Goal: Task Accomplishment & Management: Manage account settings

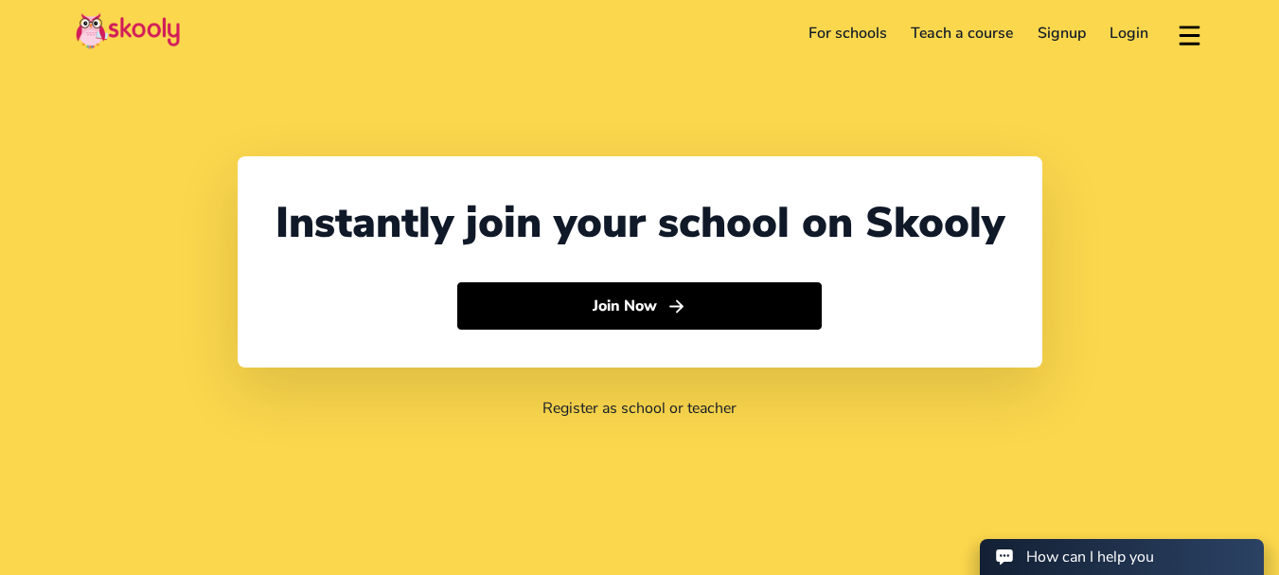
select select "91"
select select "[GEOGRAPHIC_DATA]"
select select "[GEOGRAPHIC_DATA]/[GEOGRAPHIC_DATA]"
click at [1119, 38] on link "Login" at bounding box center [1129, 33] width 63 height 30
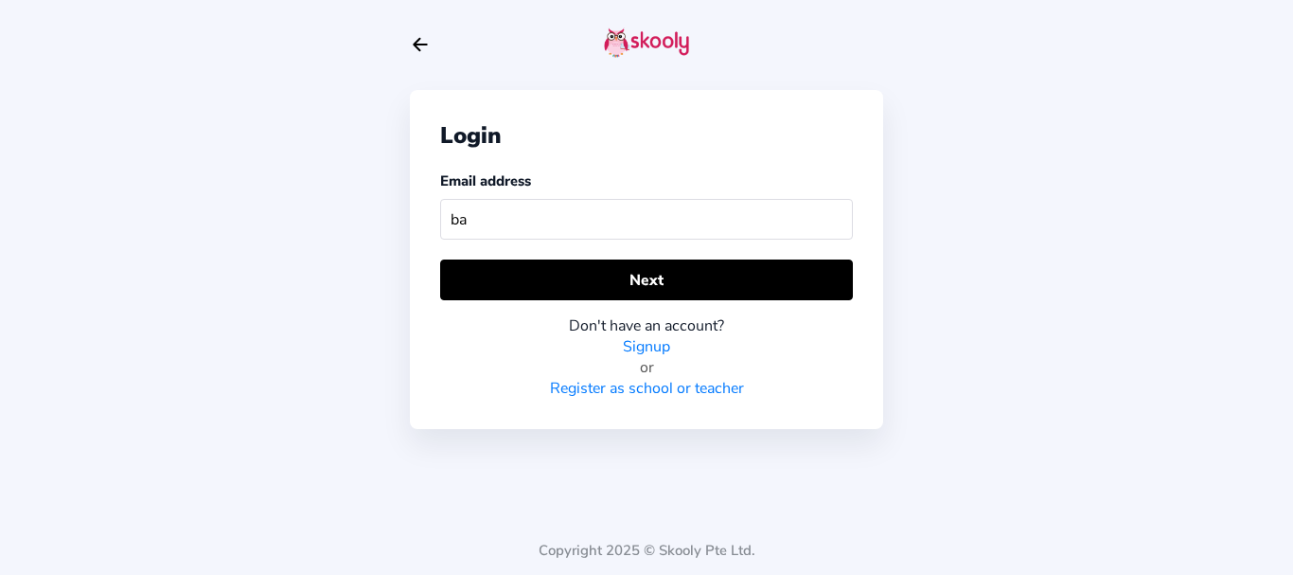
type input "b"
type input "[EMAIL_ADDRESS][DOMAIN_NAME]"
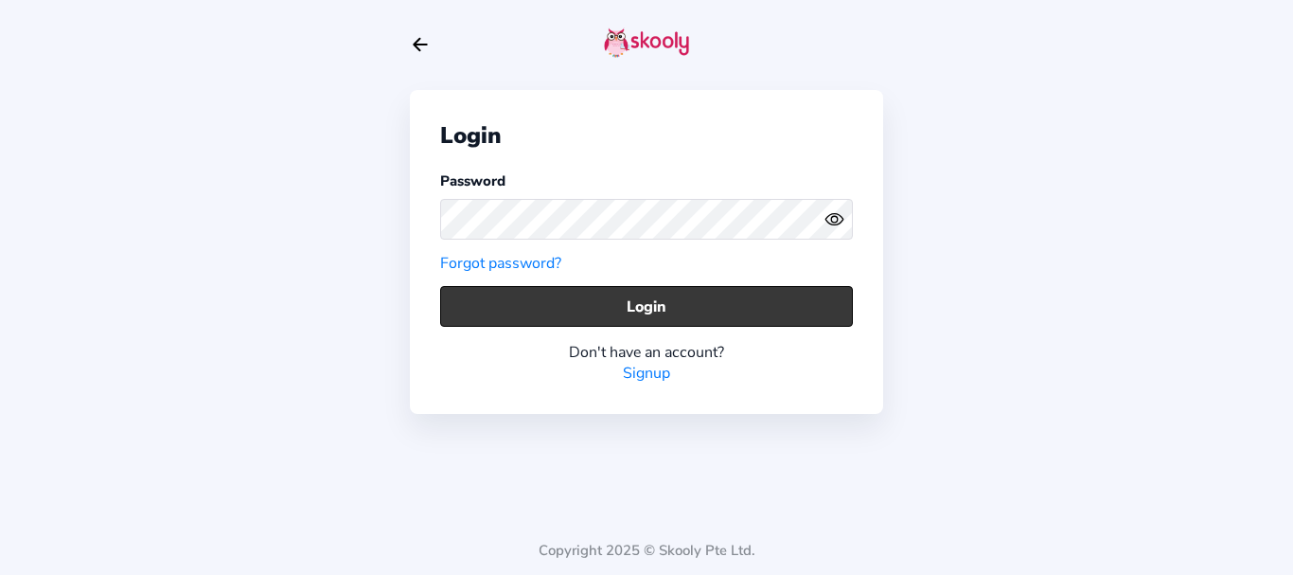
click at [488, 293] on button "Login" at bounding box center [646, 306] width 413 height 41
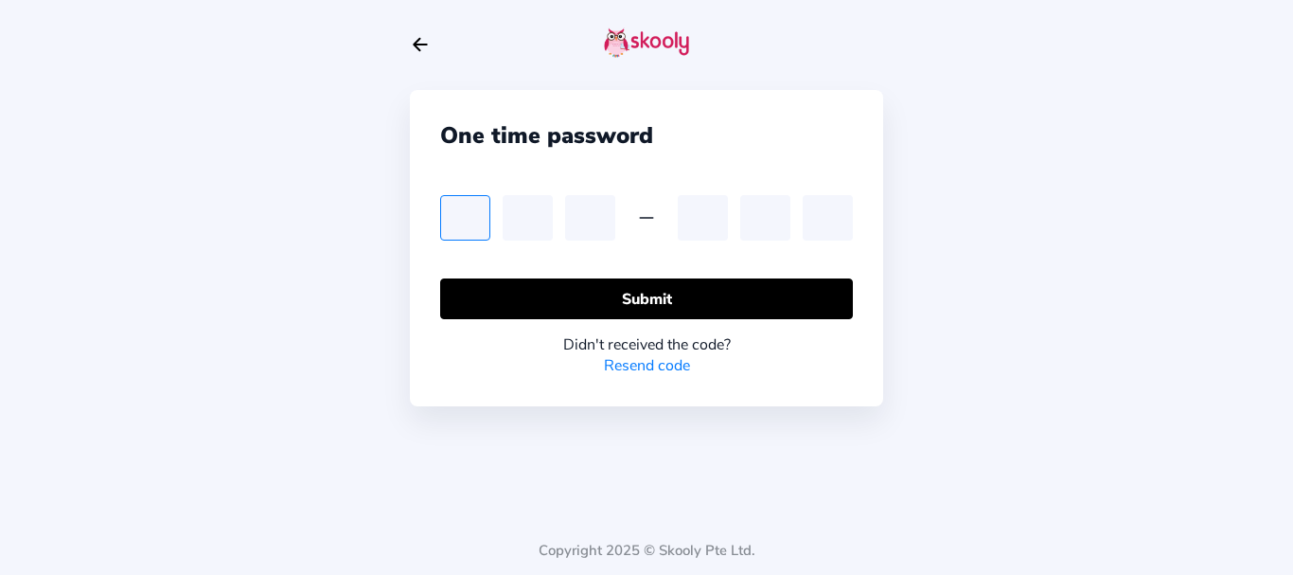
type input "8"
type input "3"
type input "2"
type input "3"
type input "9"
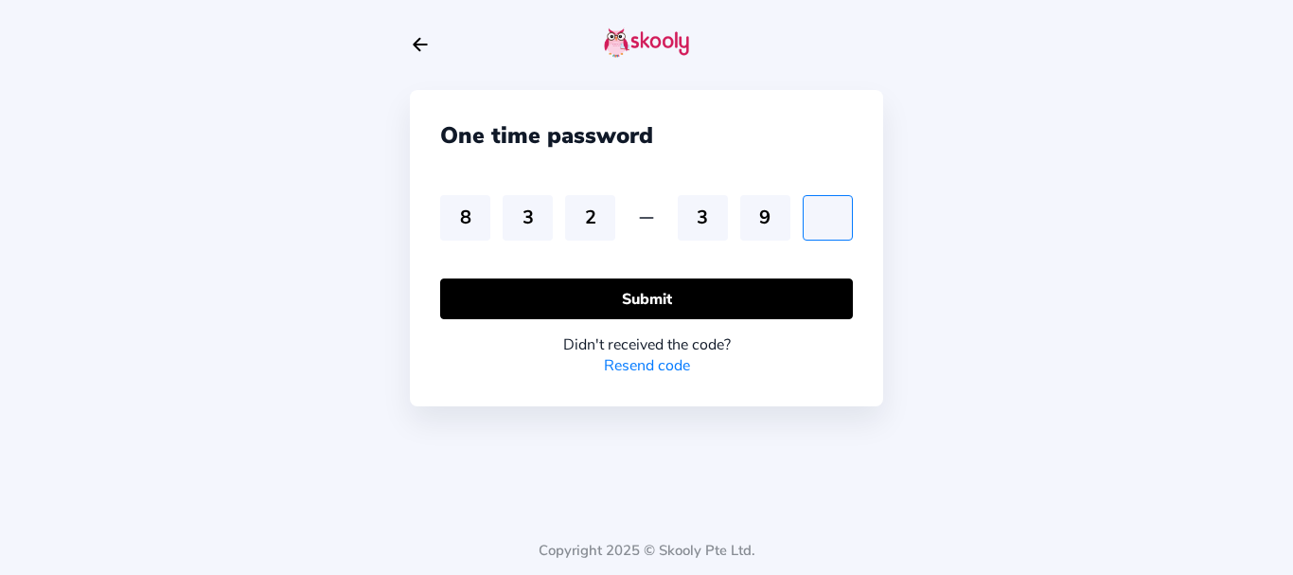
type input "6"
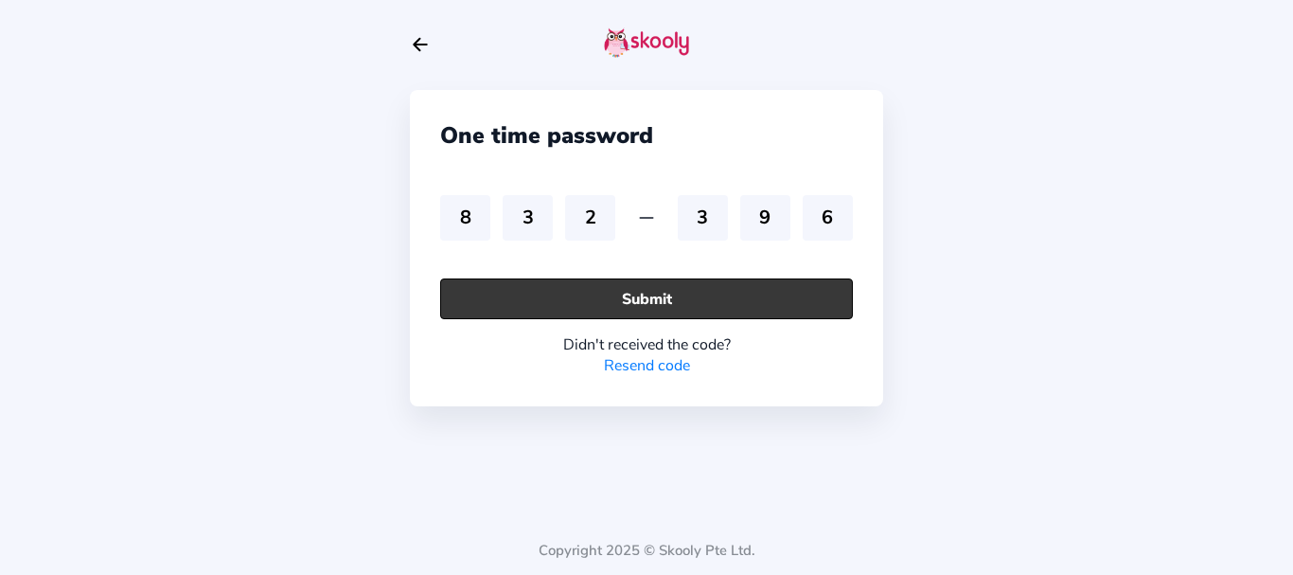
click at [649, 309] on button "Submit" at bounding box center [646, 298] width 413 height 41
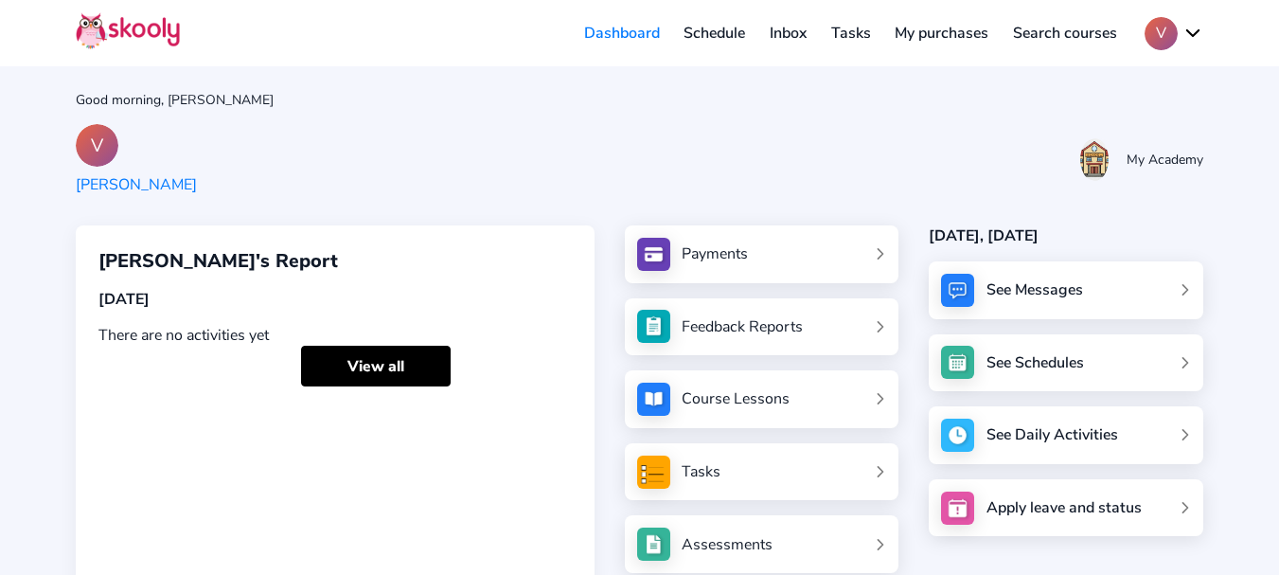
click at [1178, 28] on button "V" at bounding box center [1173, 33] width 59 height 33
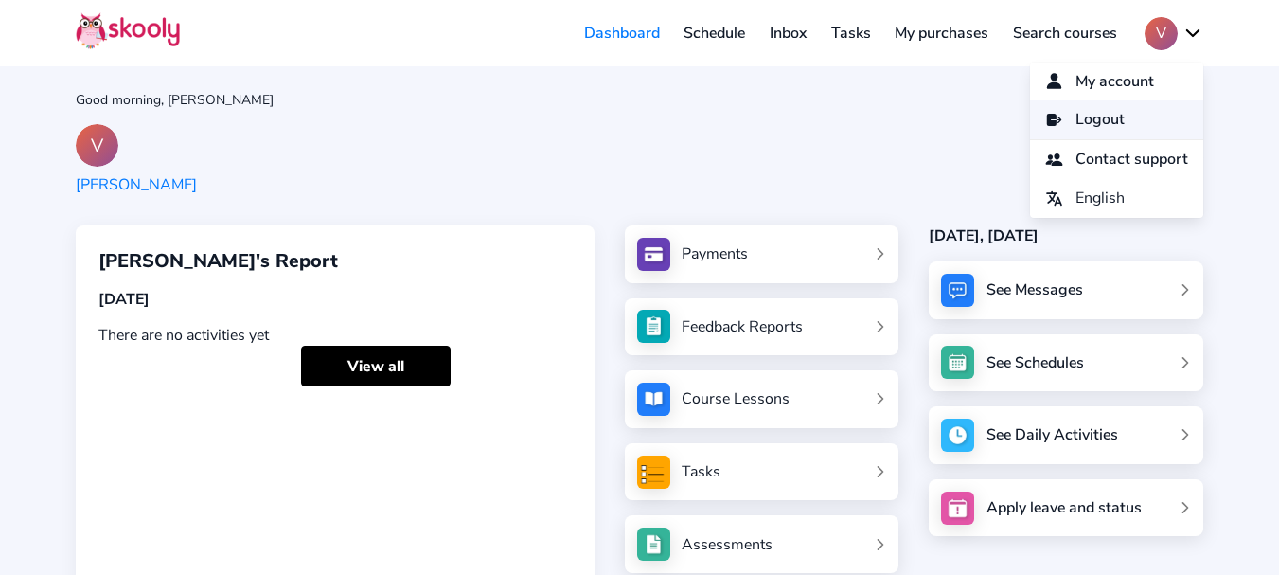
click at [1090, 121] on span "Logout" at bounding box center [1099, 119] width 49 height 27
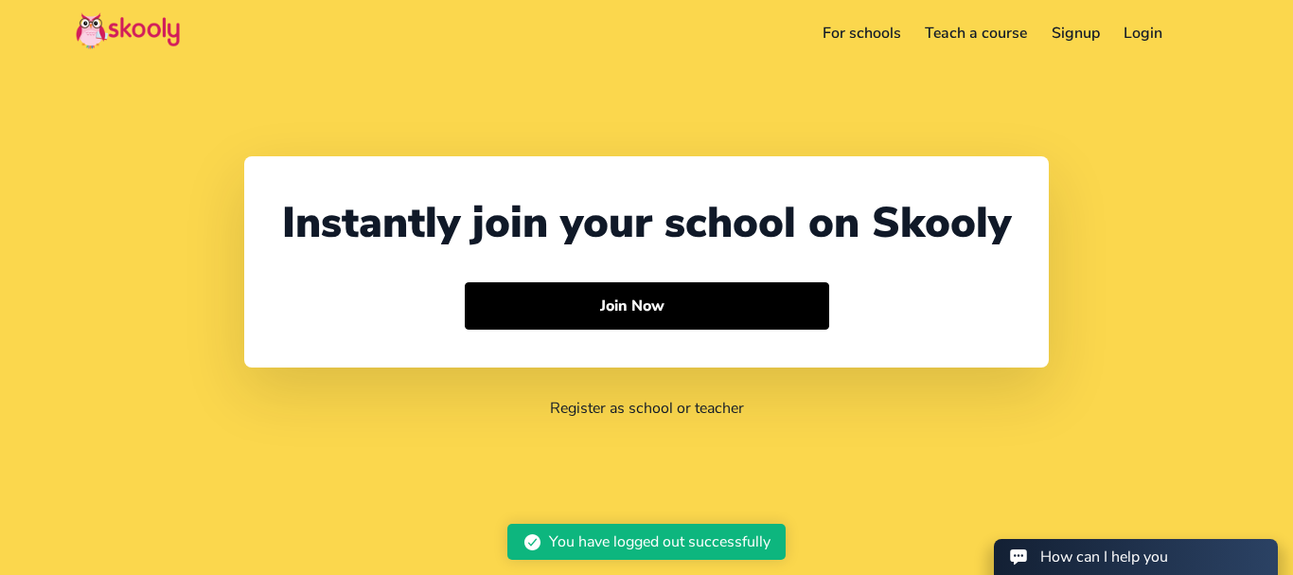
select select "91"
select select "[GEOGRAPHIC_DATA]"
select select "[GEOGRAPHIC_DATA]/[GEOGRAPHIC_DATA]"
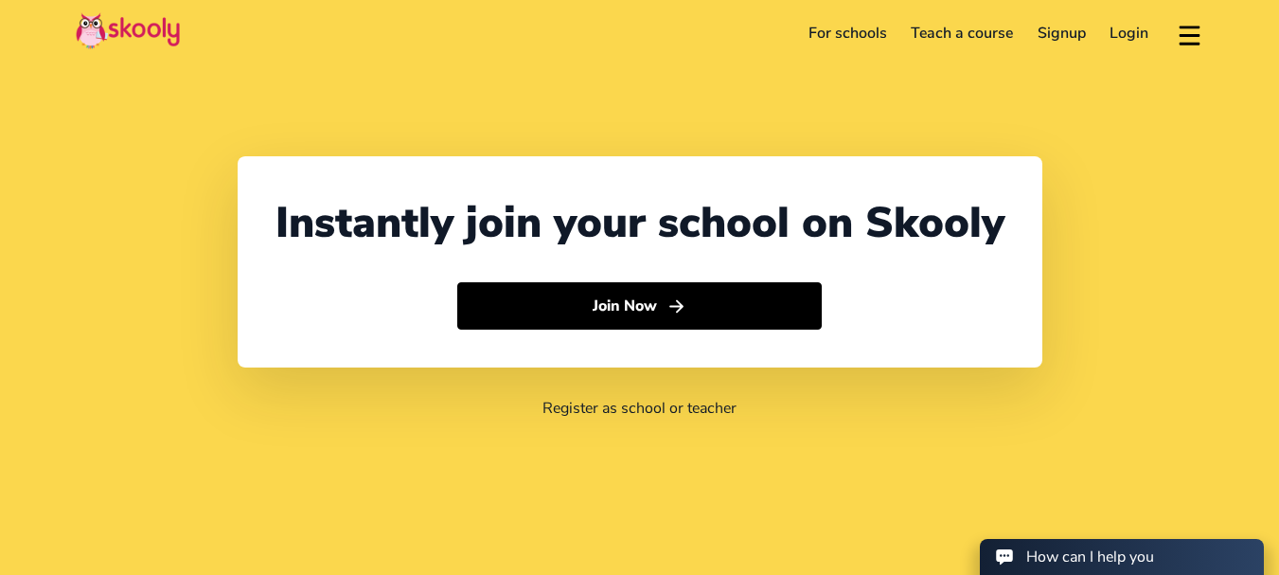
select select "91"
select select "[GEOGRAPHIC_DATA]"
select select "[GEOGRAPHIC_DATA]/[GEOGRAPHIC_DATA]"
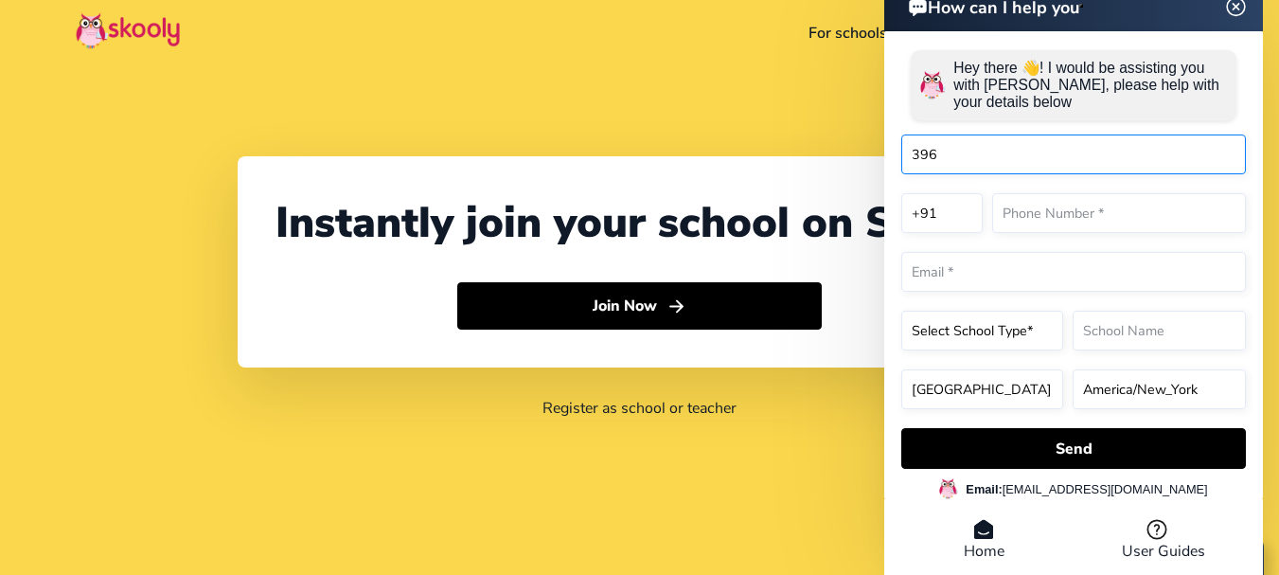
type input "396"
click at [1230, 14] on img at bounding box center [1236, 6] width 36 height 24
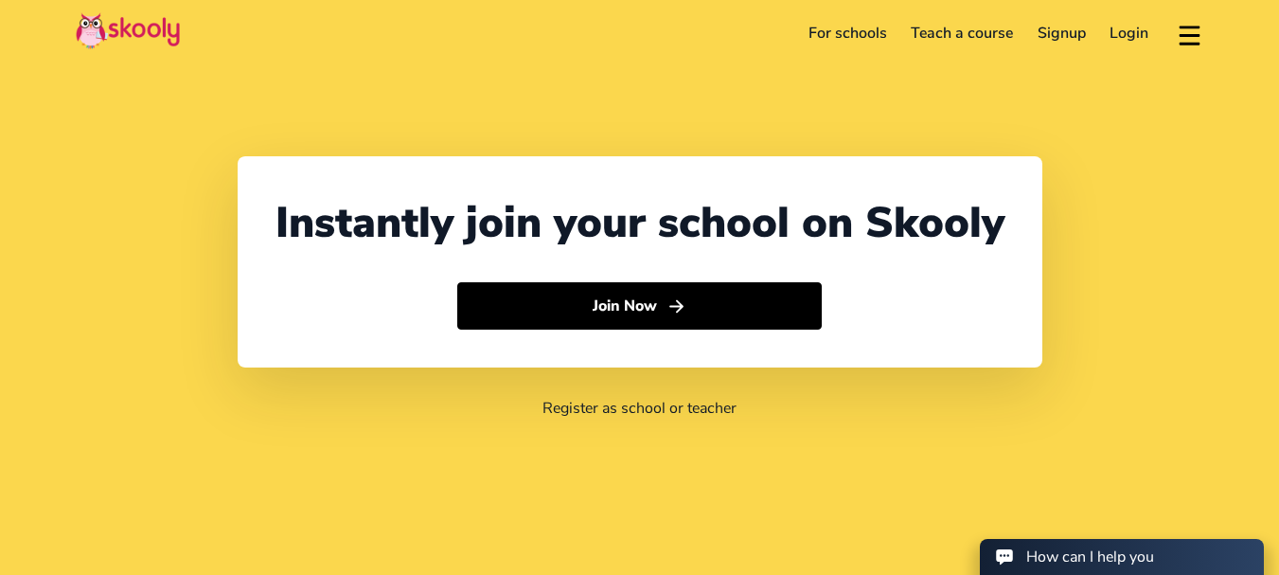
click at [1124, 35] on link "Login" at bounding box center [1129, 33] width 63 height 30
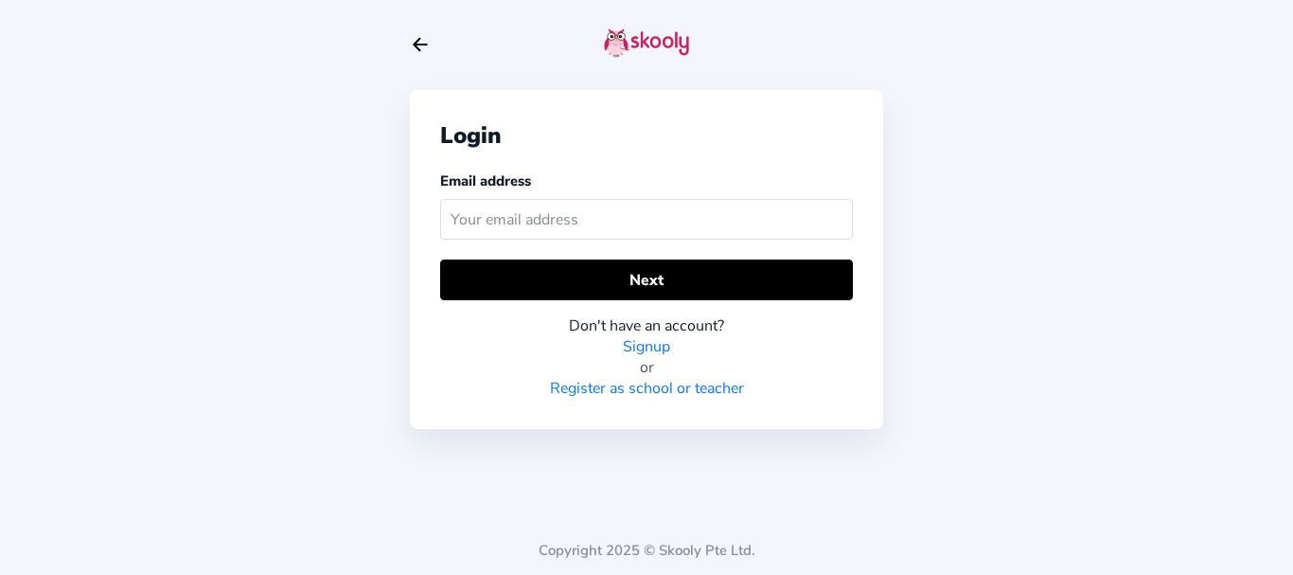
click at [601, 214] on input "text" at bounding box center [646, 219] width 413 height 41
type input "skoolyacademy@gmail.com"
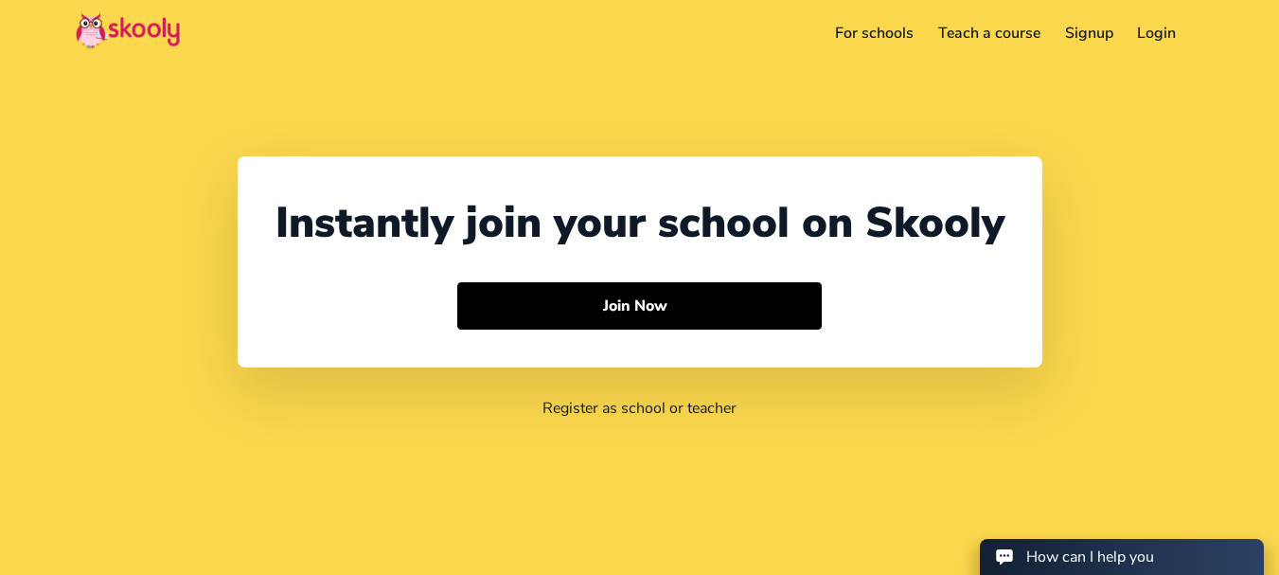
select select "91"
select select "[GEOGRAPHIC_DATA]"
select select "[GEOGRAPHIC_DATA]/[GEOGRAPHIC_DATA]"
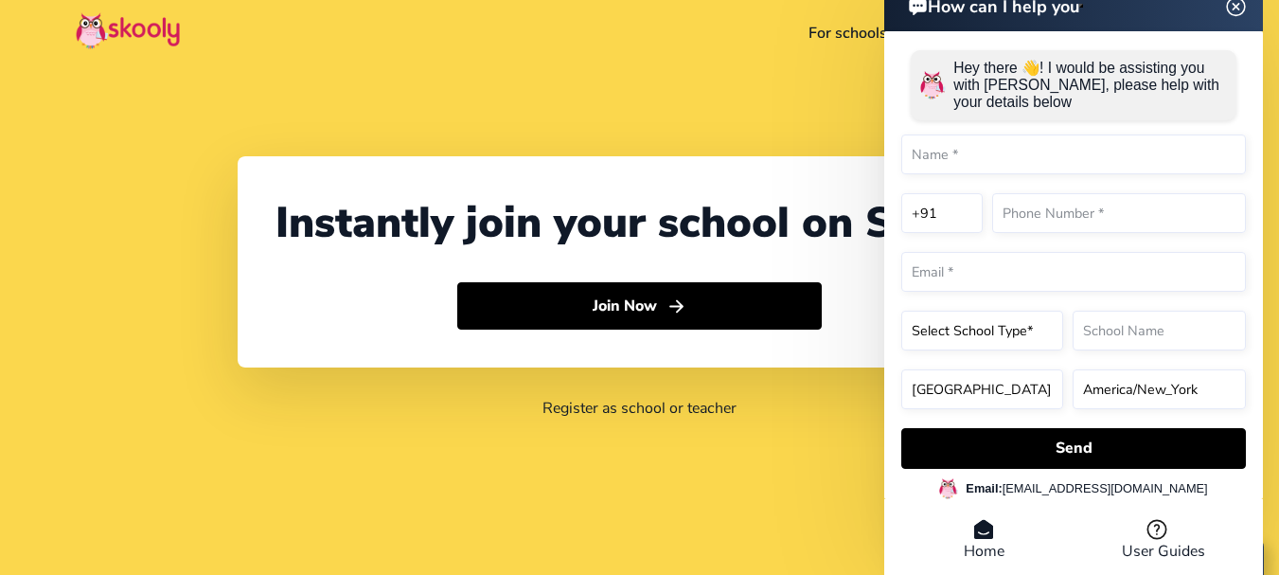
click at [1238, 9] on div "How can I help you Hey there 👋! I would be assisting you with Skooly, please he…" at bounding box center [1073, 280] width 379 height 600
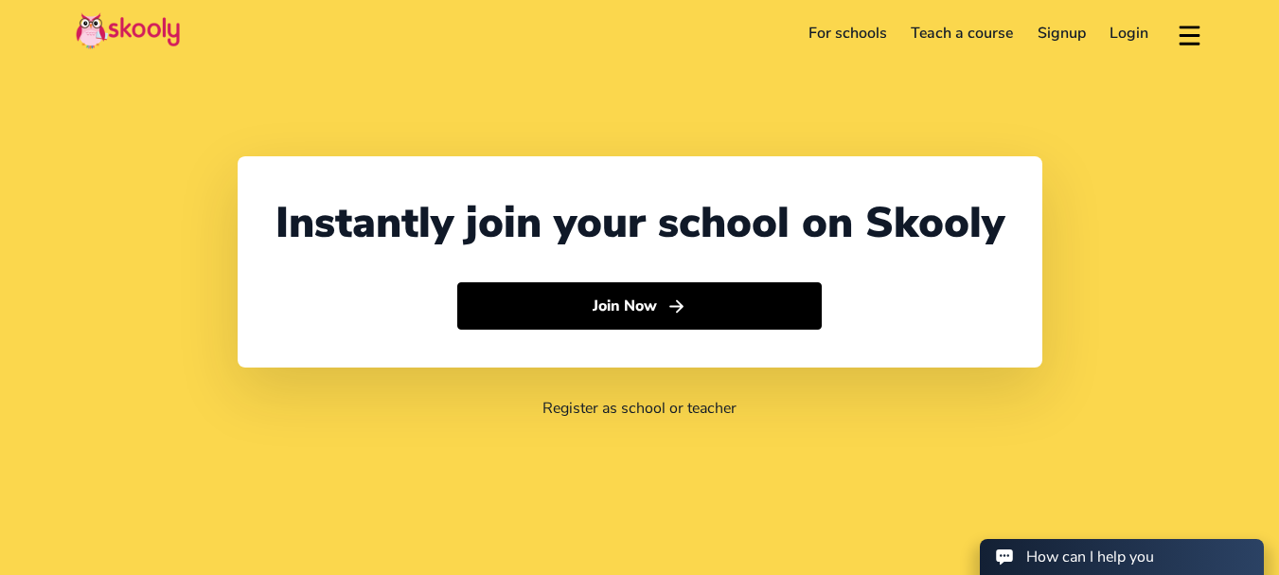
click at [1126, 27] on link "Login" at bounding box center [1129, 33] width 63 height 30
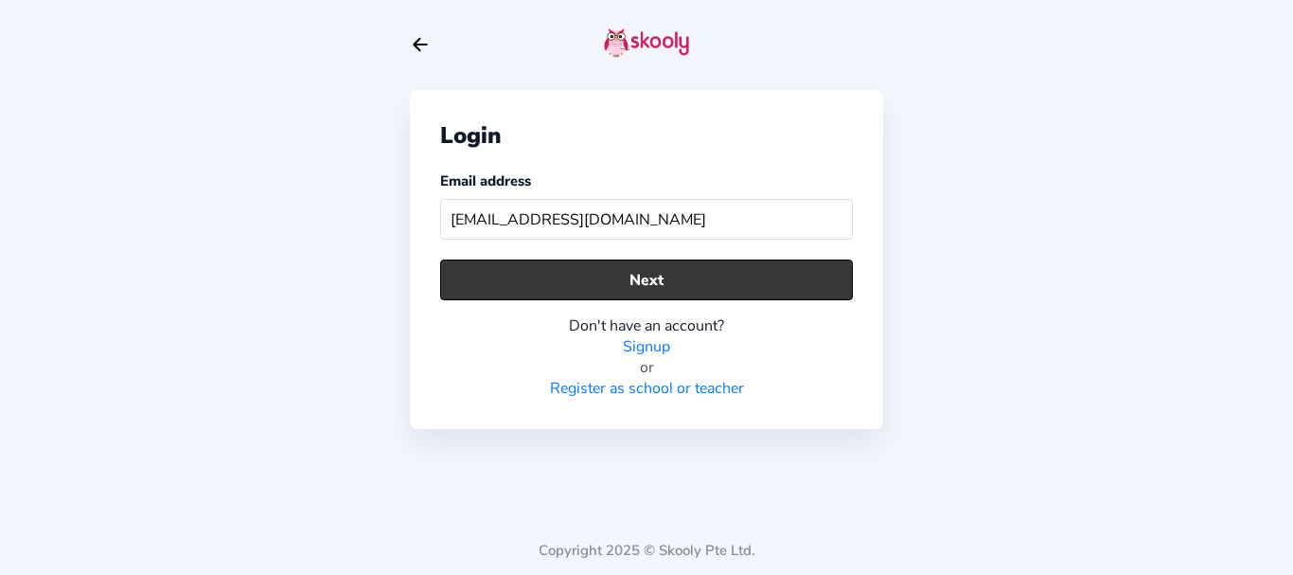
type input "[EMAIL_ADDRESS][DOMAIN_NAME]"
click at [615, 261] on button "Next" at bounding box center [646, 279] width 413 height 41
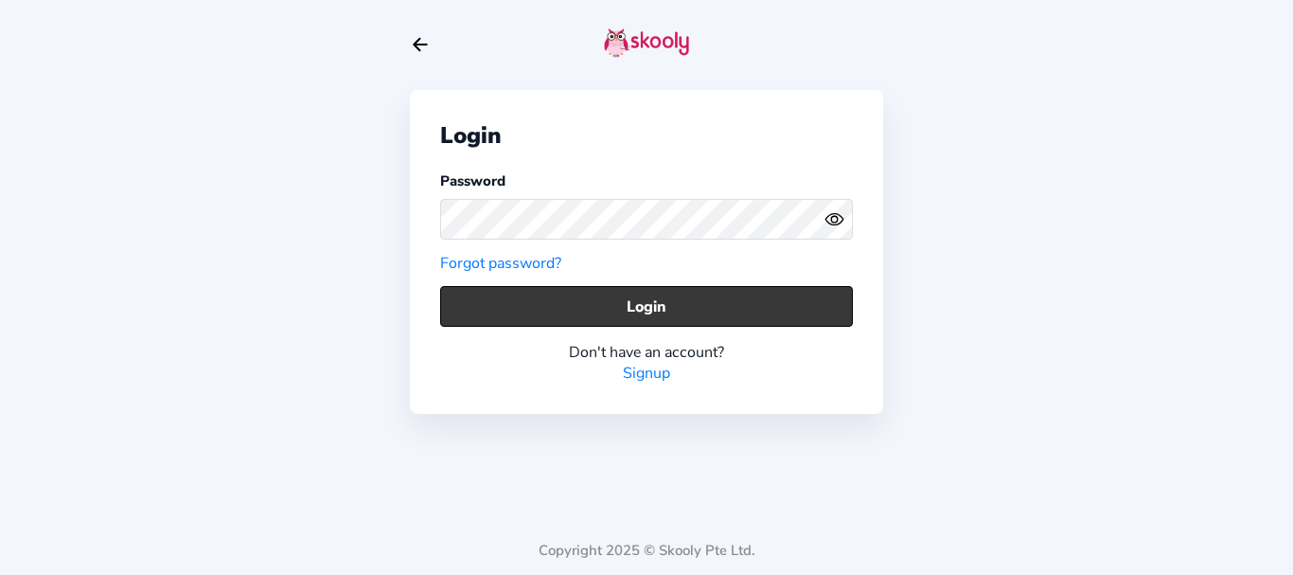
click at [452, 320] on button "Login" at bounding box center [646, 306] width 413 height 41
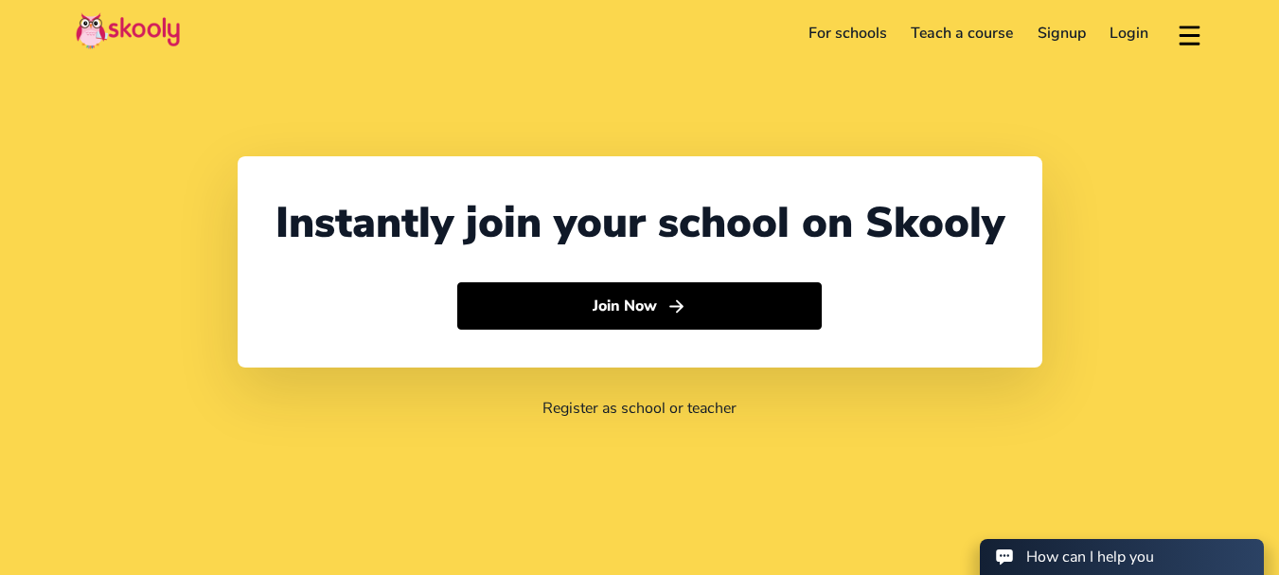
click at [1132, 24] on link "Login" at bounding box center [1129, 33] width 63 height 30
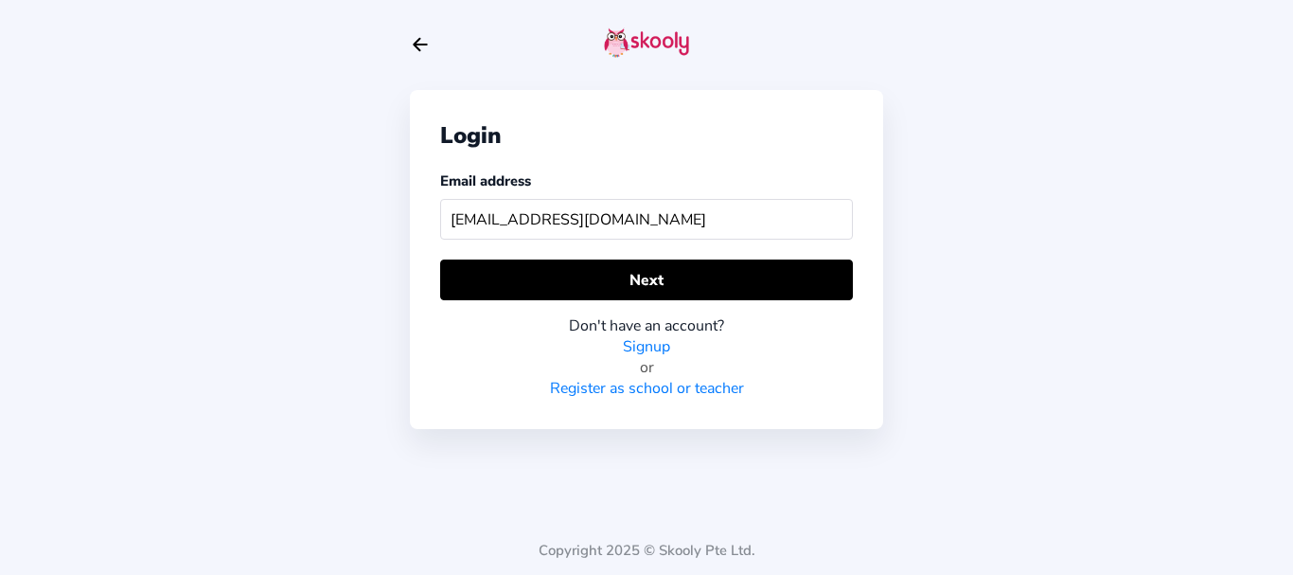
type input "[EMAIL_ADDRESS][DOMAIN_NAME]"
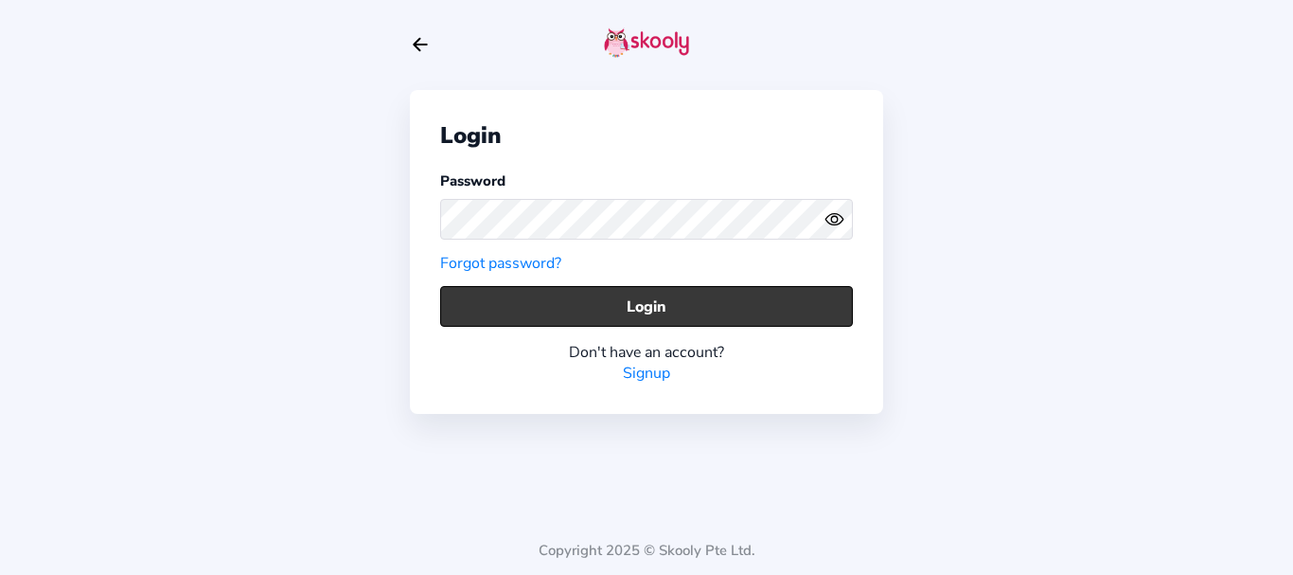
click at [492, 308] on button "Login" at bounding box center [646, 306] width 413 height 41
